Goal: Use online tool/utility: Utilize a website feature to perform a specific function

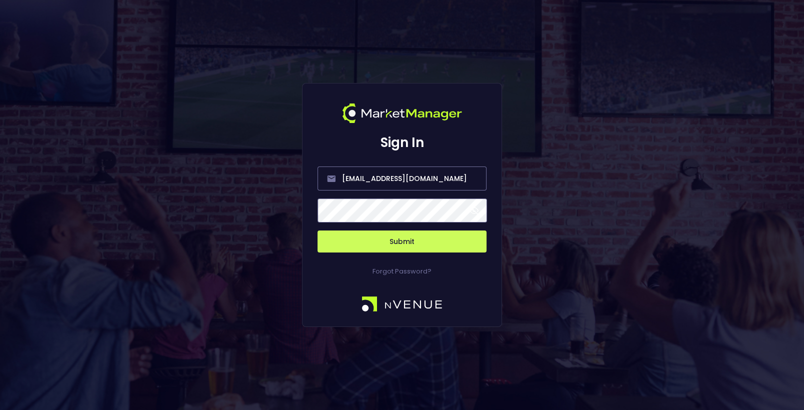
click at [396, 237] on button "Submit" at bounding box center [402, 242] width 169 height 22
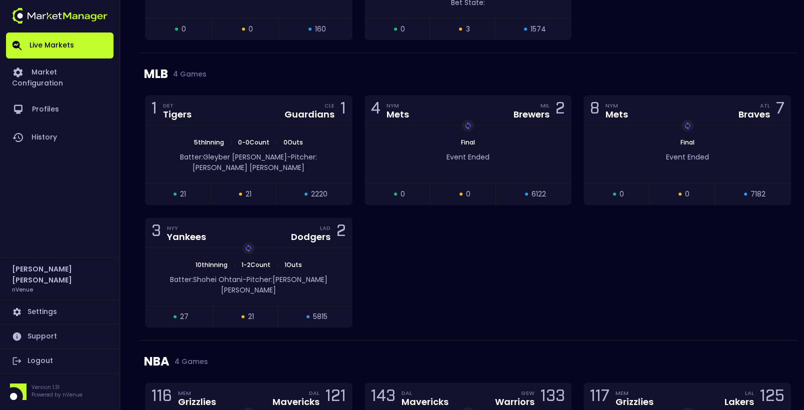
scroll to position [1171, 0]
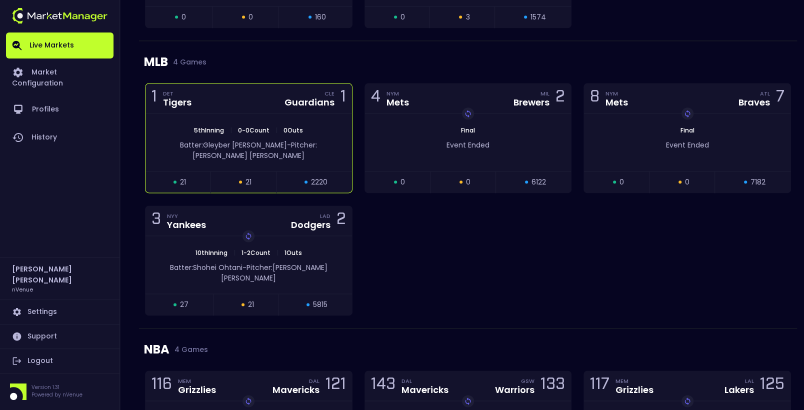
click at [269, 98] on div "1 DET Tigers CLE Guardians 1" at bounding box center [249, 99] width 207 height 30
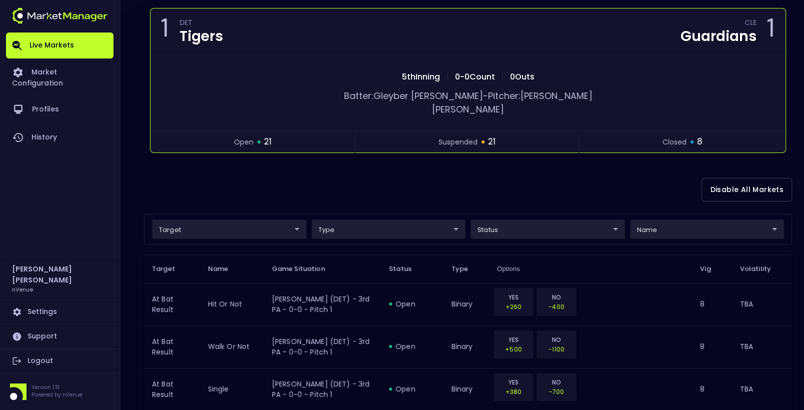
scroll to position [97, 0]
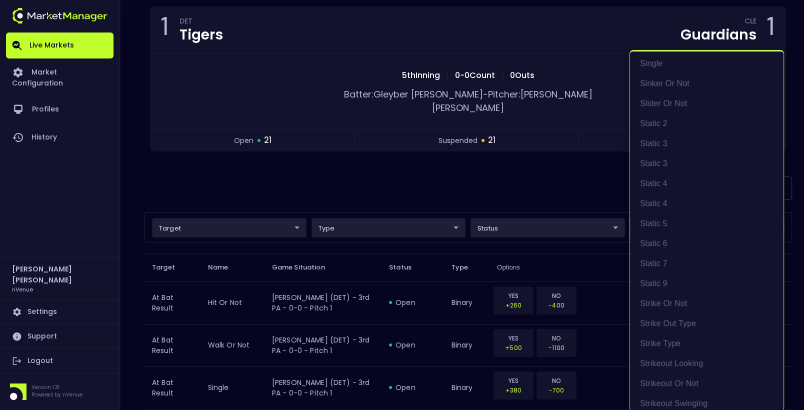
scroll to position [744, 0]
click at [657, 198] on li "Static 4" at bounding box center [707, 202] width 154 height 20
type input "At Bat Result"
type input "top"
type input "Static 4"
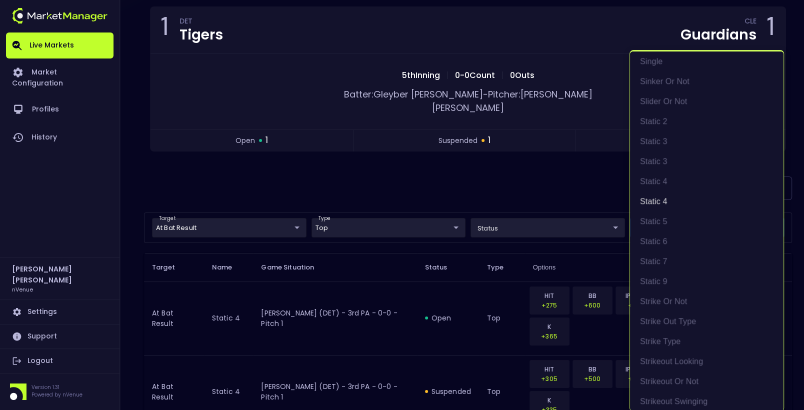
scroll to position [2, 0]
click at [415, 165] on div at bounding box center [402, 205] width 804 height 410
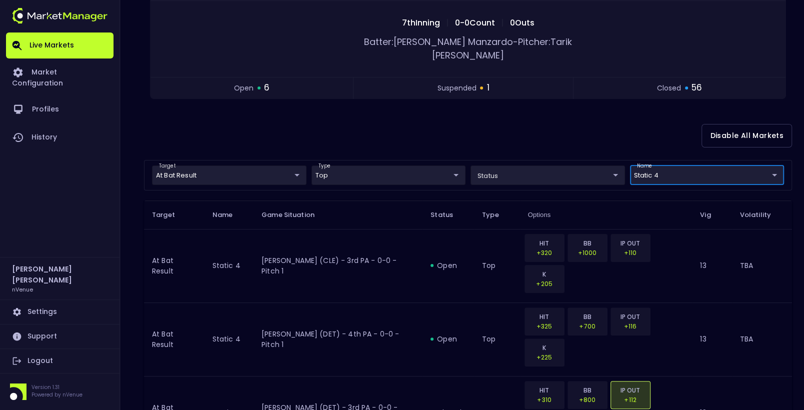
scroll to position [0, 0]
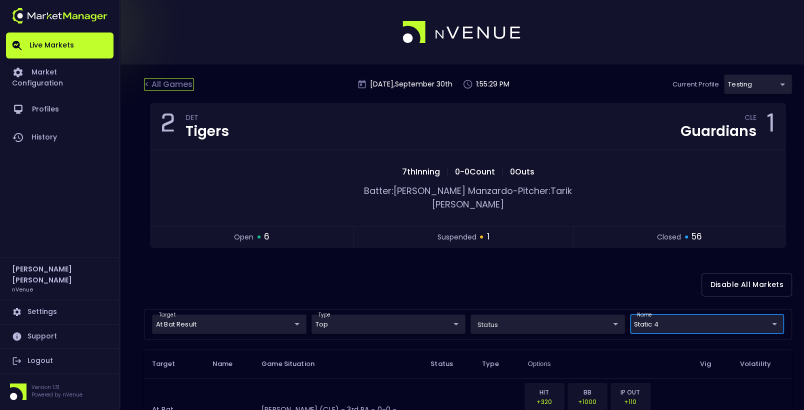
click at [184, 85] on div "< All Games" at bounding box center [169, 84] width 50 height 13
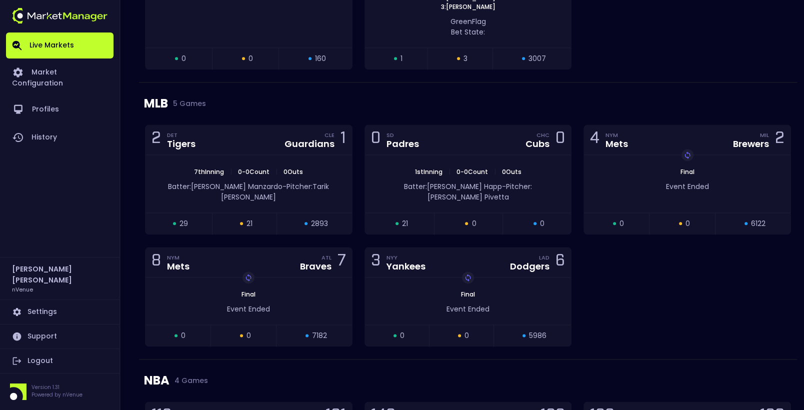
scroll to position [1121, 0]
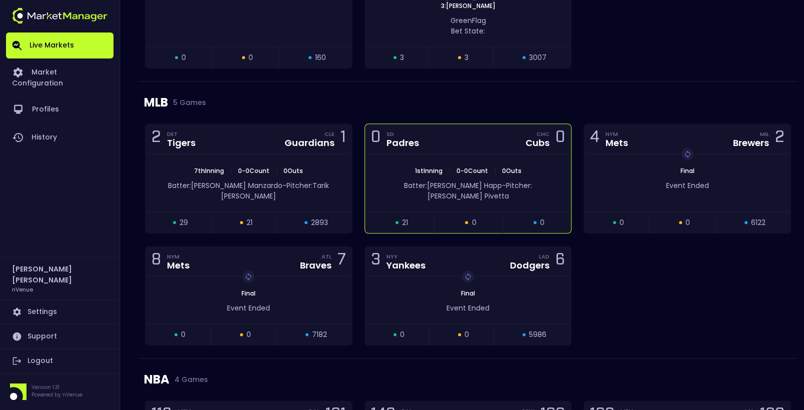
click at [448, 154] on div "1st Inning | 0 - 0 Count | 0 Outs Batter: [PERSON_NAME]: [PERSON_NAME]" at bounding box center [468, 183] width 207 height 58
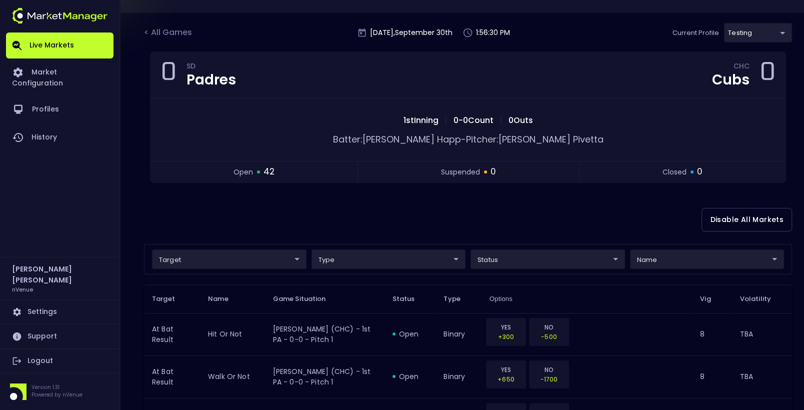
scroll to position [0, 0]
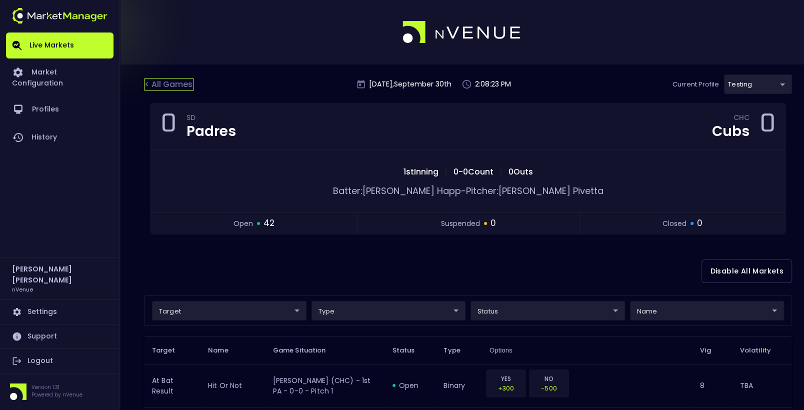
click at [177, 83] on div "< All Games" at bounding box center [169, 84] width 50 height 13
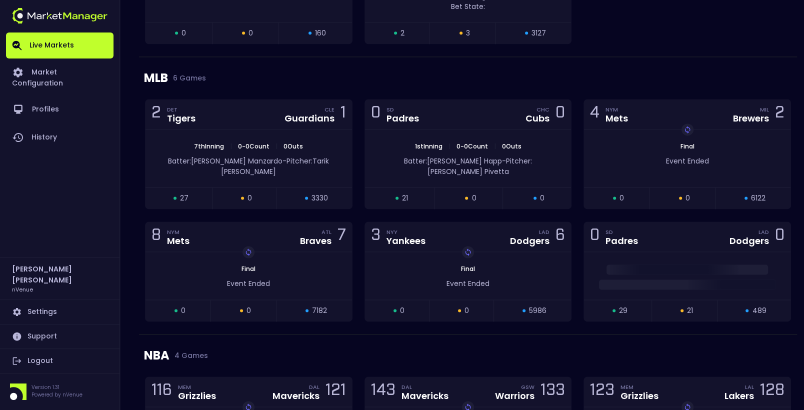
scroll to position [1278, 0]
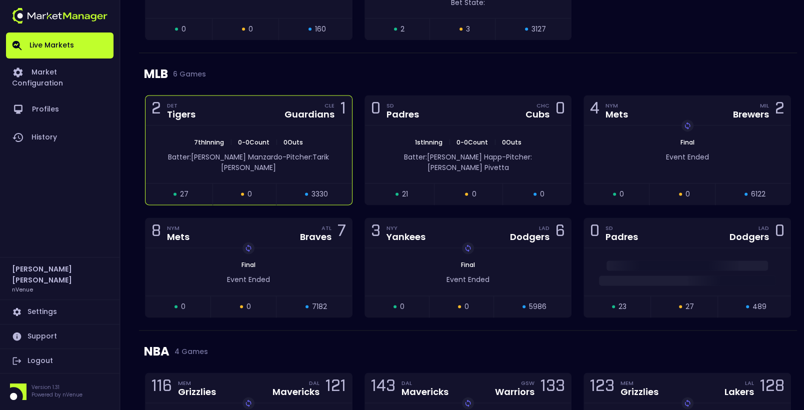
click at [274, 118] on div "2 DET Tigers CLE Guardians 1" at bounding box center [249, 111] width 207 height 30
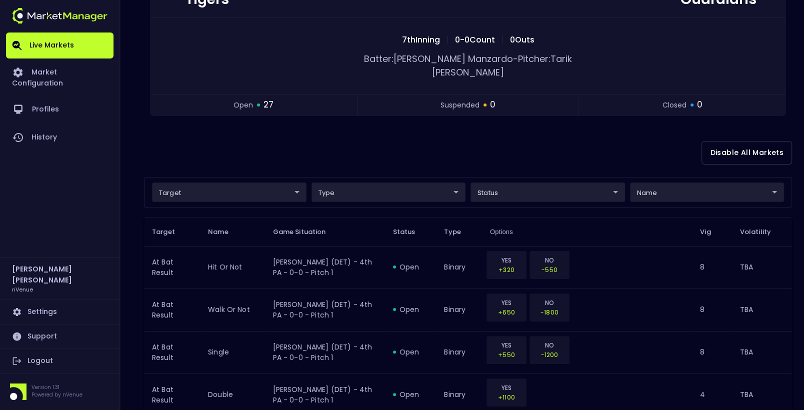
scroll to position [133, 0]
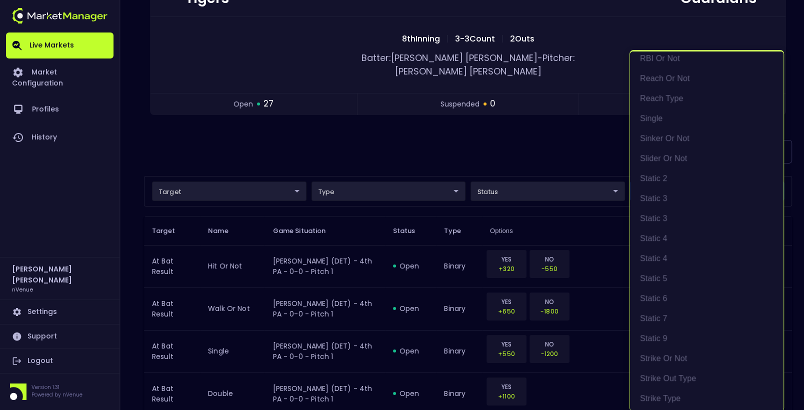
scroll to position [717, 0]
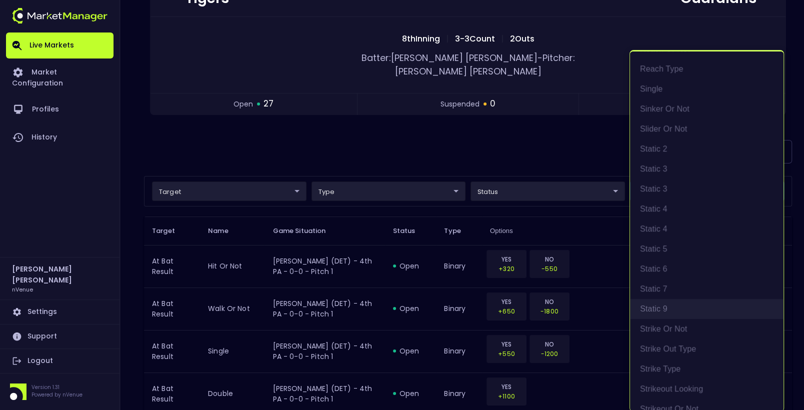
click at [669, 303] on li "Static 9" at bounding box center [707, 309] width 154 height 20
type input "At Bat Result"
type input "top"
type input "Static 9"
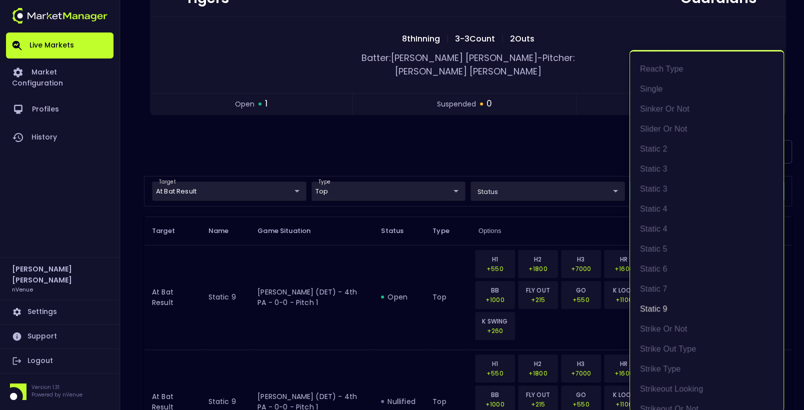
scroll to position [2, 0]
click at [434, 151] on div at bounding box center [402, 205] width 804 height 410
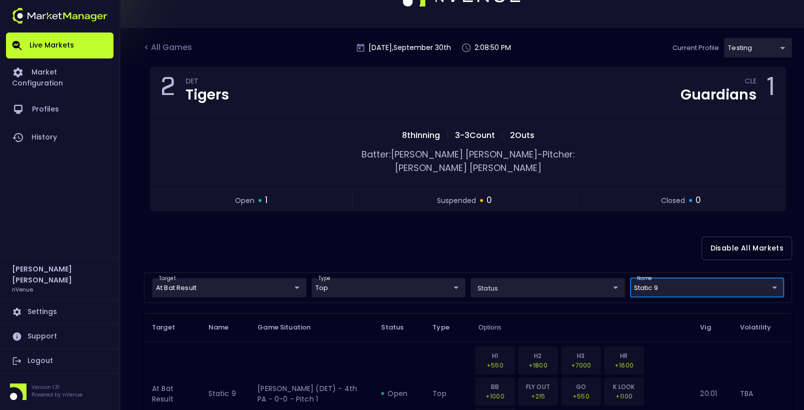
scroll to position [0, 0]
